Goal: Navigation & Orientation: Find specific page/section

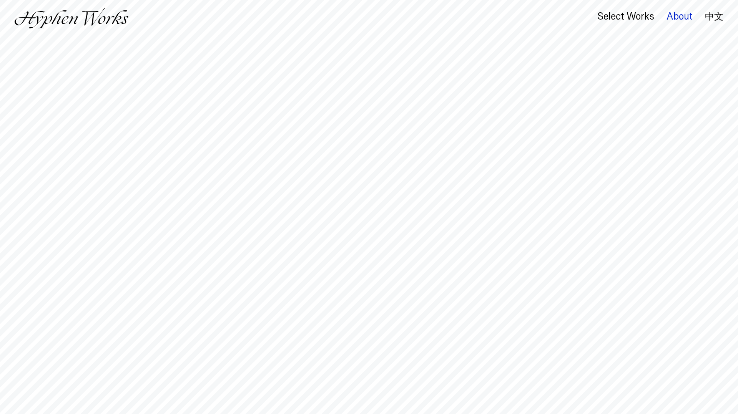
click at [679, 18] on div "About" at bounding box center [679, 16] width 26 height 11
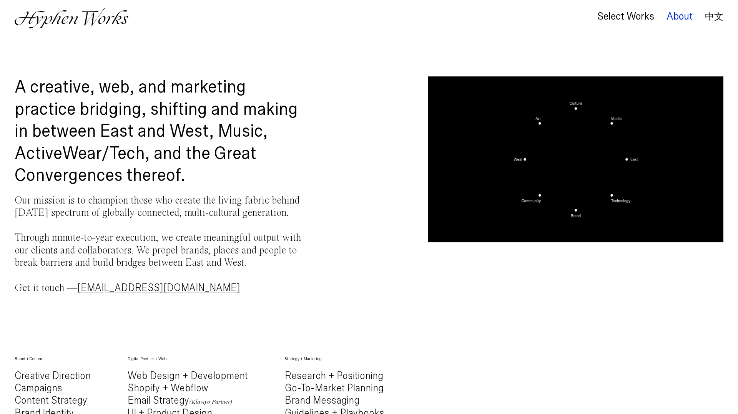
click at [669, 13] on div "About" at bounding box center [679, 16] width 26 height 11
click at [636, 11] on div "Select Works" at bounding box center [625, 16] width 57 height 11
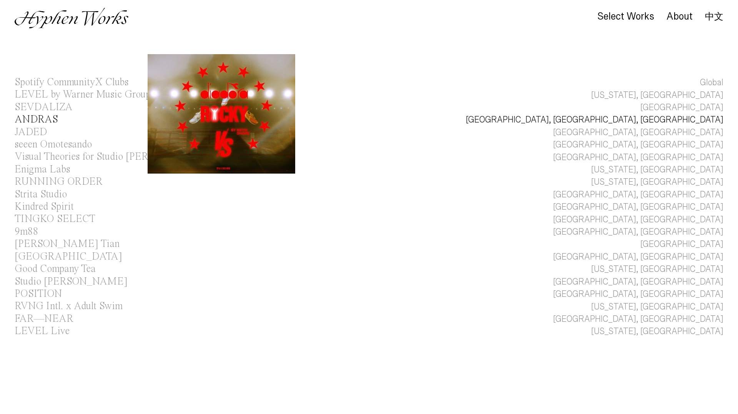
click at [52, 117] on div "ANDRAS" at bounding box center [36, 119] width 43 height 10
